Goal: Task Accomplishment & Management: Manage account settings

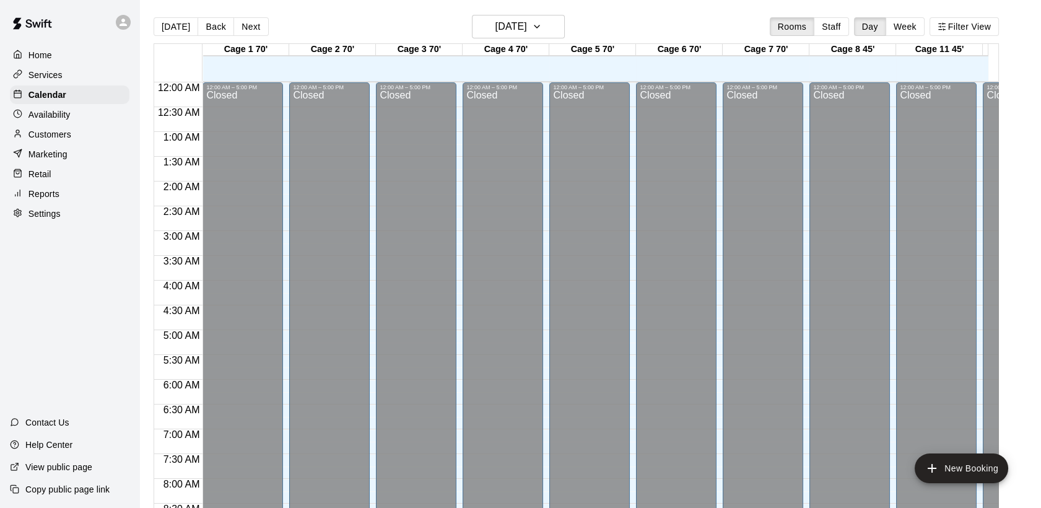
scroll to position [441, 0]
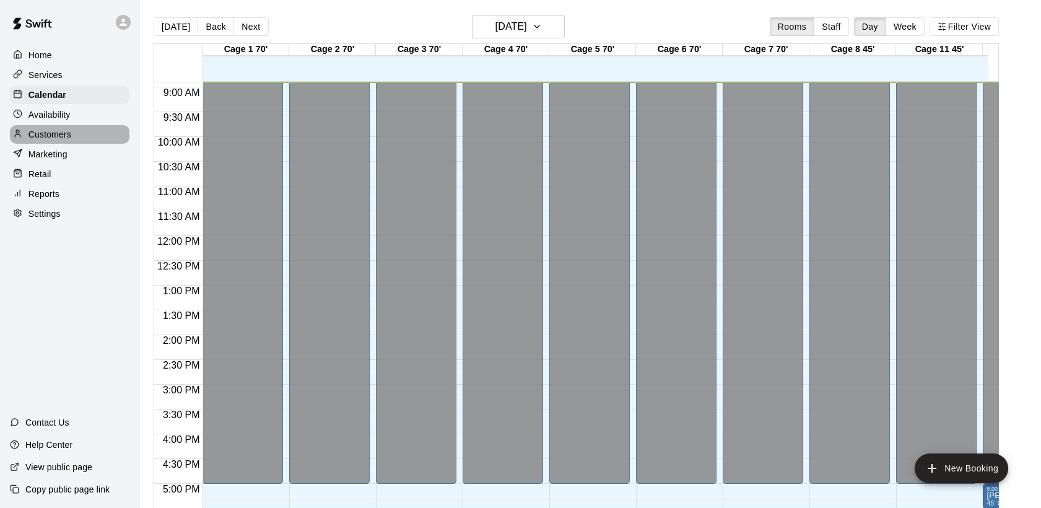
click at [45, 136] on p "Customers" at bounding box center [49, 134] width 43 height 12
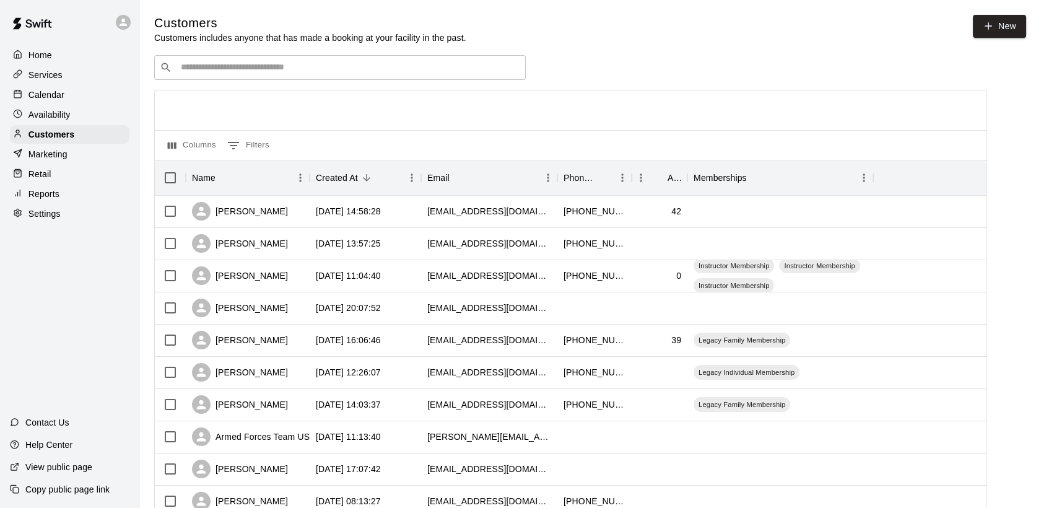
click at [44, 76] on p "Services" at bounding box center [45, 75] width 34 height 12
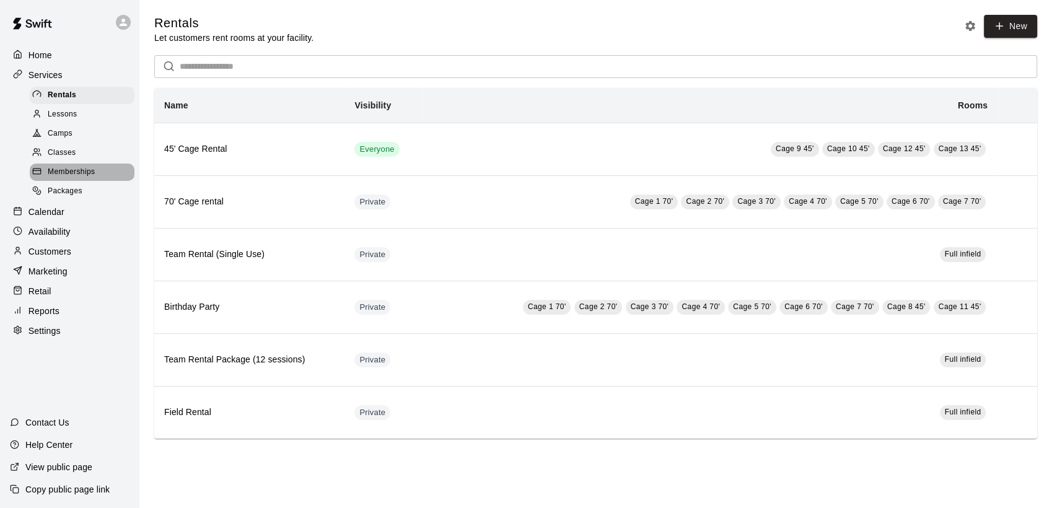
click at [90, 176] on span "Memberships" at bounding box center [71, 172] width 47 height 12
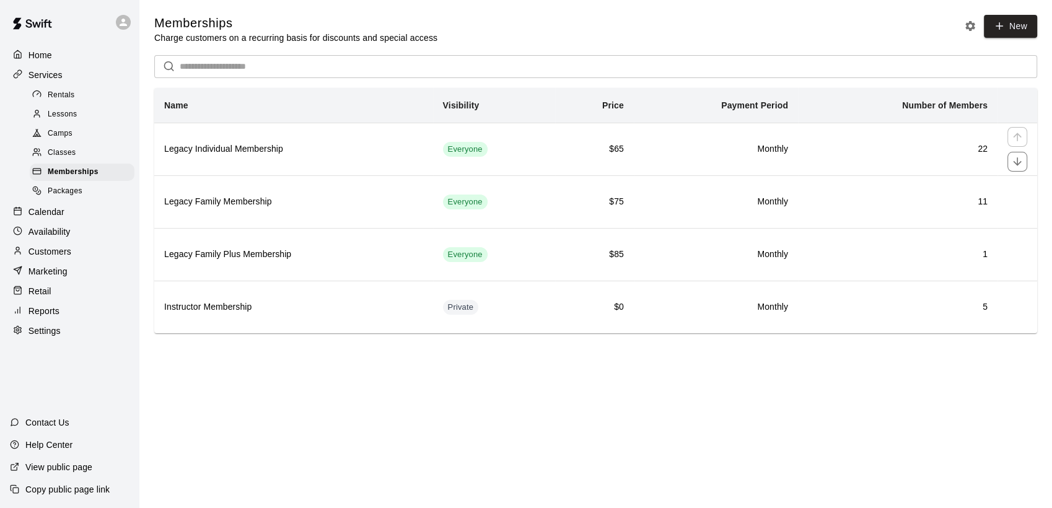
click at [245, 144] on h6 "Legacy Individual Membership" at bounding box center [293, 149] width 259 height 14
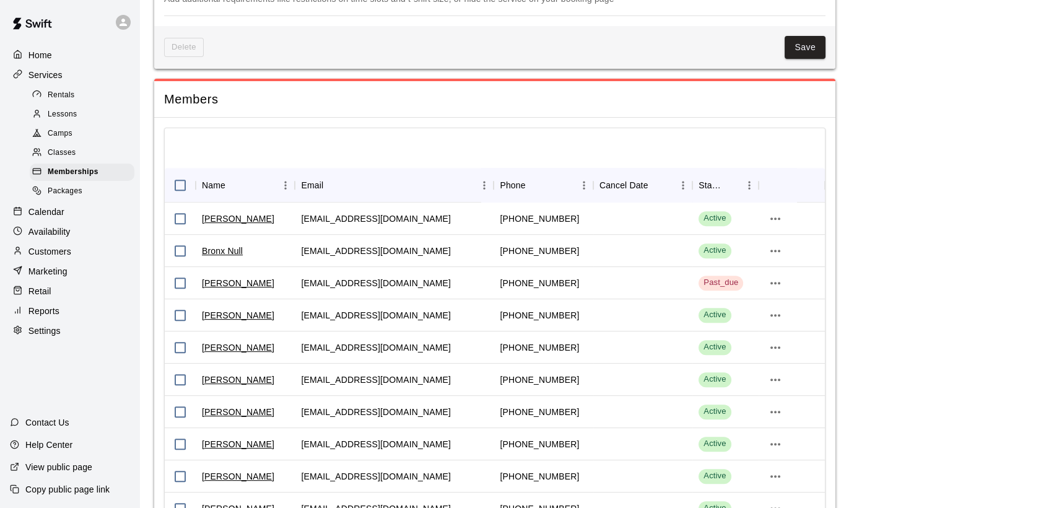
scroll to position [1090, 0]
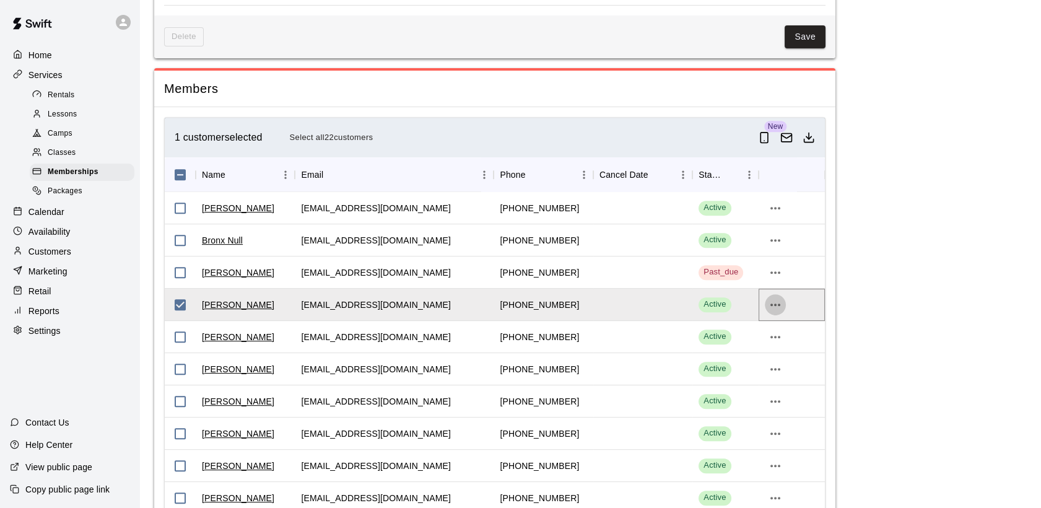
click at [777, 302] on icon "more actions" at bounding box center [775, 304] width 15 height 15
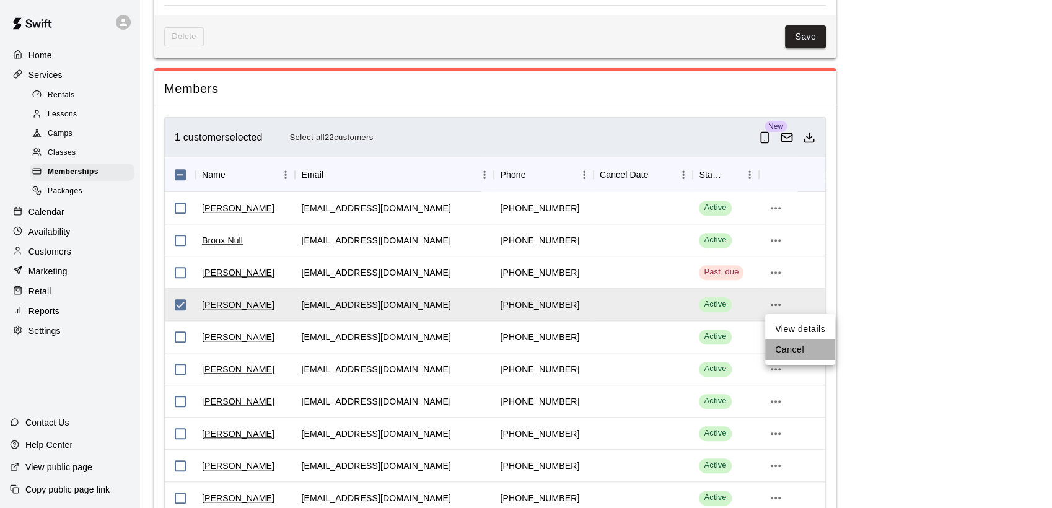
click at [782, 348] on li "Cancel" at bounding box center [800, 349] width 70 height 20
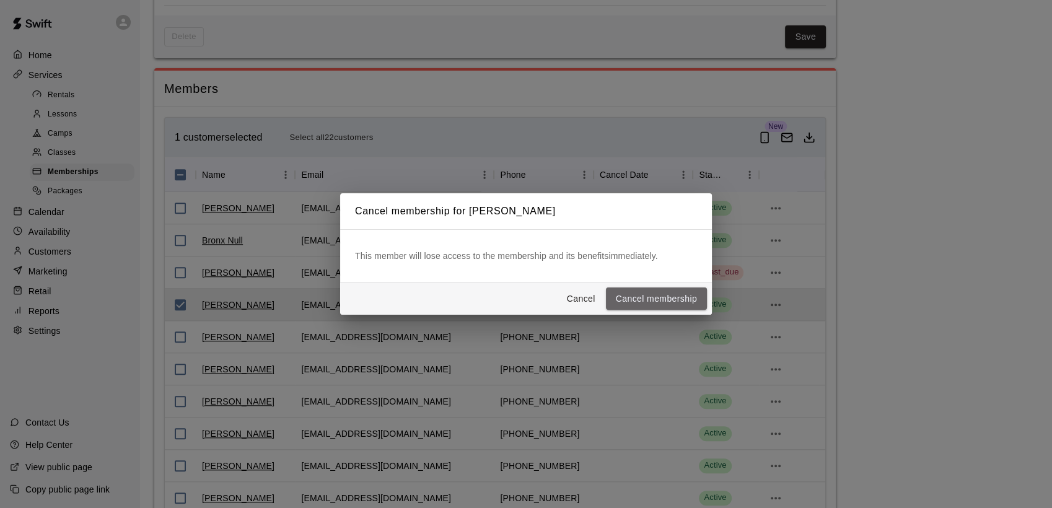
click at [656, 300] on button "Cancel membership" at bounding box center [656, 298] width 101 height 23
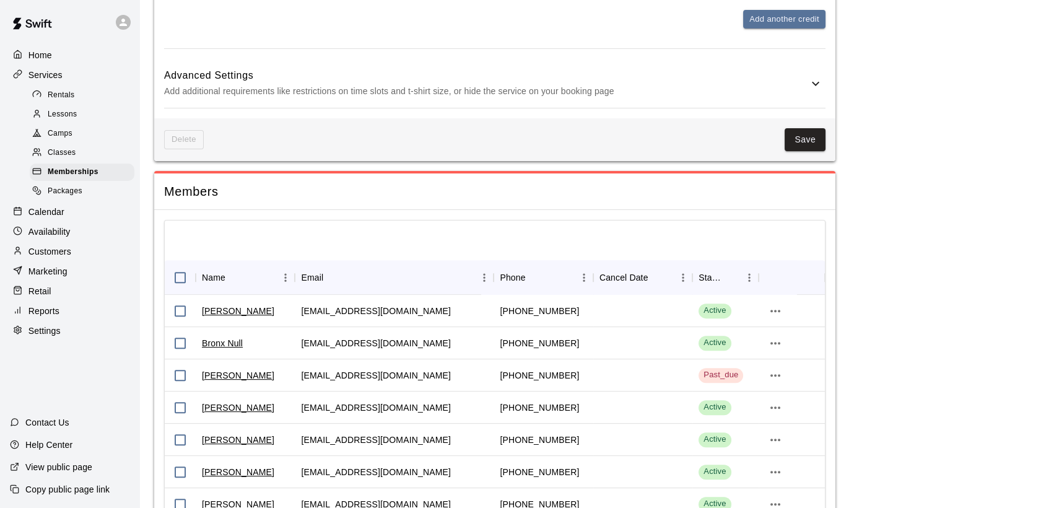
scroll to position [991, 0]
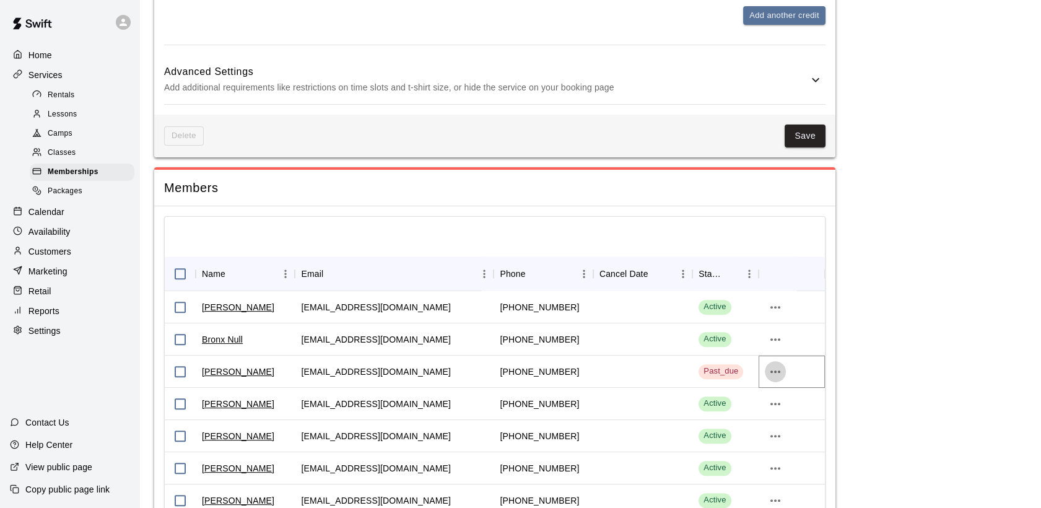
click at [779, 372] on icon "more actions" at bounding box center [775, 371] width 15 height 15
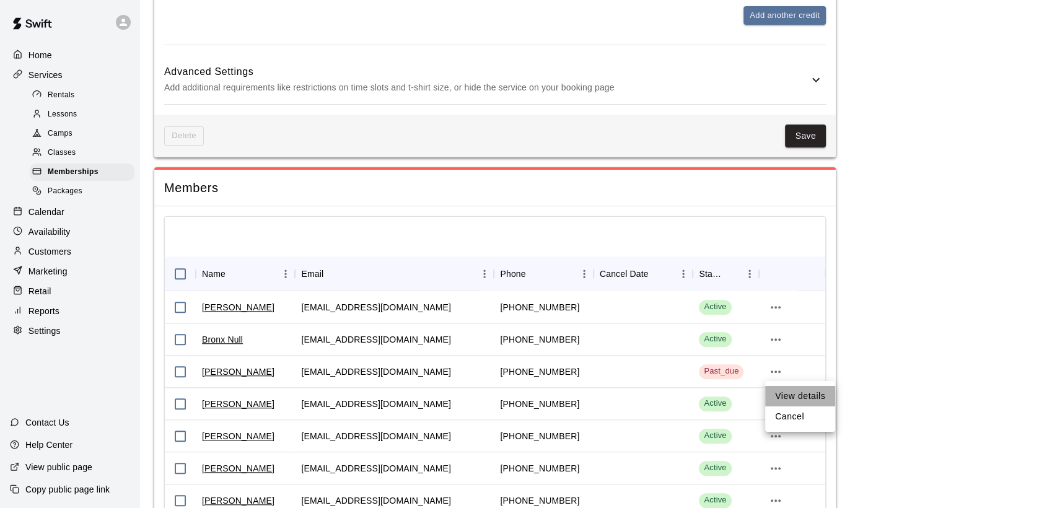
click at [792, 394] on li "View details" at bounding box center [800, 396] width 70 height 20
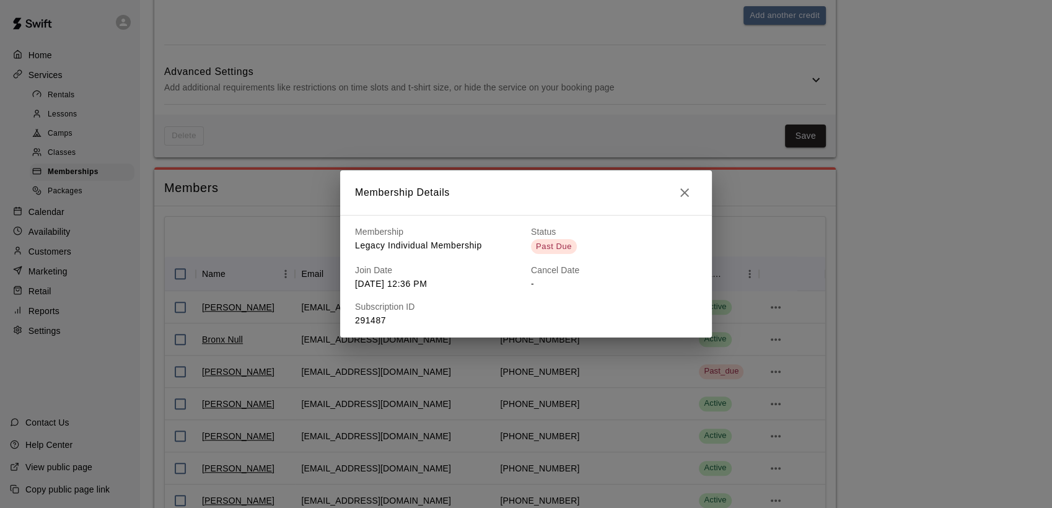
click at [545, 252] on span "Past Due" at bounding box center [554, 246] width 46 height 12
click at [687, 186] on icon "button" at bounding box center [684, 192] width 15 height 15
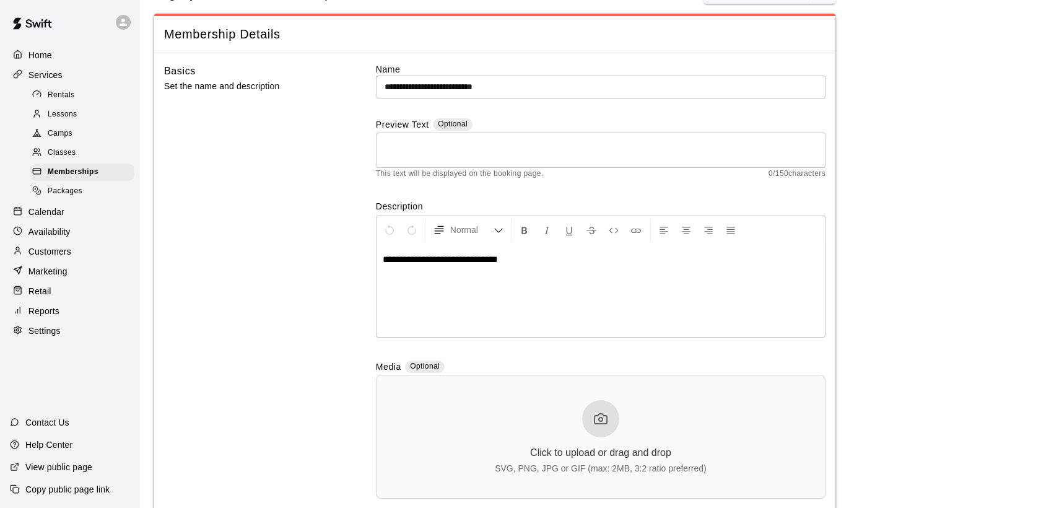
scroll to position [2, 0]
